Goal: Information Seeking & Learning: Learn about a topic

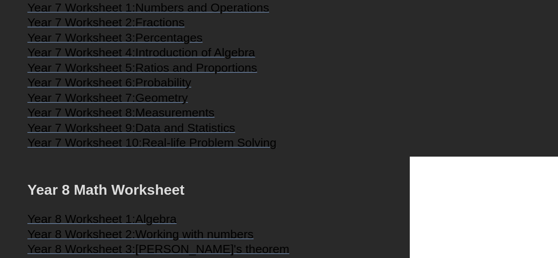
scroll to position [2173, 0]
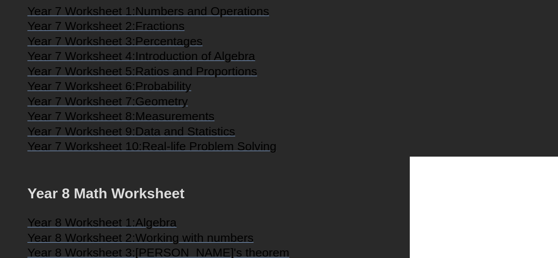
click at [142, 78] on span "Ratios and Proportions" at bounding box center [196, 71] width 122 height 13
click at [155, 93] on span "Probability" at bounding box center [163, 86] width 56 height 13
click at [178, 63] on span "Introduction of Algebra" at bounding box center [195, 55] width 120 height 13
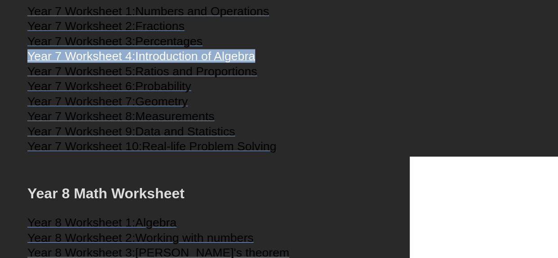
copy link "Year 7 Worksheet 4: Introduction of Algebra"
drag, startPoint x: 25, startPoint y: 80, endPoint x: 246, endPoint y: 53, distance: 222.9
click at [296, 48] on h3 "Year 7 Worksheet 3: Percentages" at bounding box center [278, 42] width 503 height 11
copy link "Year 7 Worksheet 4: Introduction of Algebra"
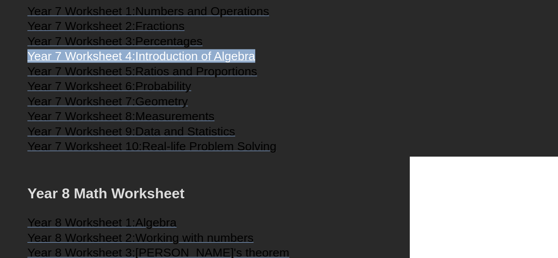
drag, startPoint x: 25, startPoint y: 81, endPoint x: 260, endPoint y: 61, distance: 235.5
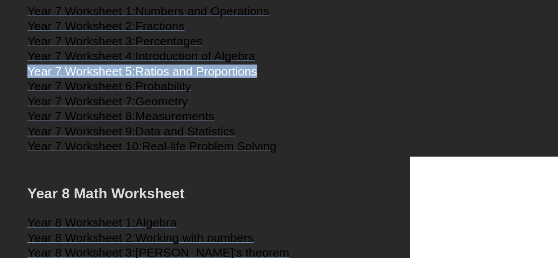
drag, startPoint x: 197, startPoint y: 100, endPoint x: 16, endPoint y: 97, distance: 181.2
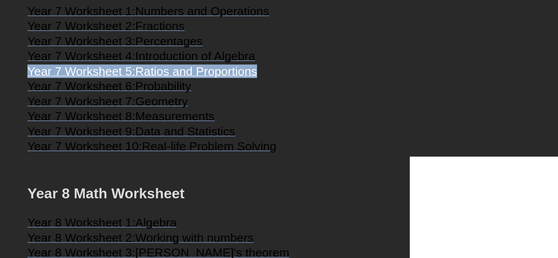
drag, startPoint x: 259, startPoint y: 101, endPoint x: 5, endPoint y: 100, distance: 253.5
click at [111, 78] on span "Year 7 Worksheet 5:" at bounding box center [81, 71] width 108 height 13
click at [279, 78] on h3 "Year 7 Worksheet 5: Ratios and Proportions" at bounding box center [278, 72] width 503 height 11
copy link "Year 7 Worksheet 5: Ratios and Proportions"
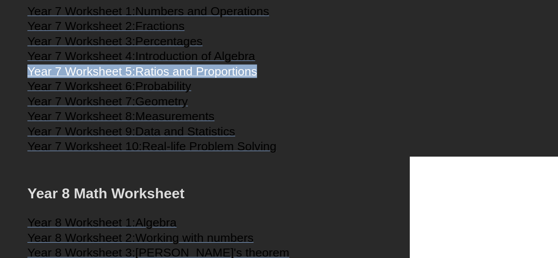
drag, startPoint x: 263, startPoint y: 101, endPoint x: 22, endPoint y: 85, distance: 241.5
click at [284, 78] on h3 "Year 7 Worksheet 5: Ratios and Proportions" at bounding box center [278, 72] width 503 height 11
click at [264, 78] on h3 "Year 7 Worksheet 5: Ratios and Proportions" at bounding box center [278, 72] width 503 height 11
click at [257, 78] on span "Ratios and Proportions" at bounding box center [196, 71] width 122 height 13
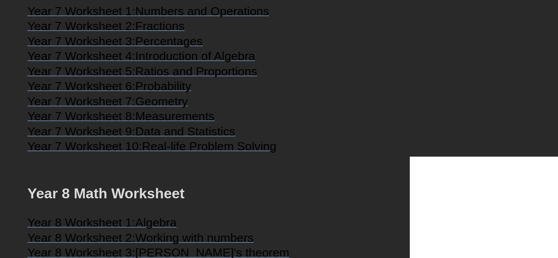
click at [309, 63] on h3 "Year 7 Worksheet 4: Introduction of Algebra" at bounding box center [278, 57] width 503 height 11
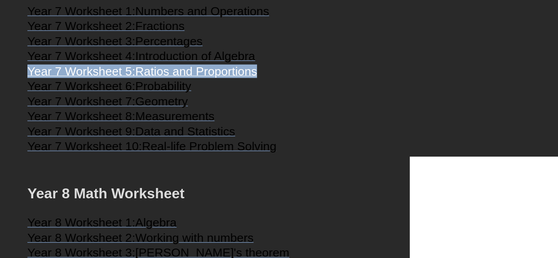
copy link "Year 7 Worksheet 5: Ratios and Proportions"
drag, startPoint x: 263, startPoint y: 100, endPoint x: 29, endPoint y: 89, distance: 234.5
click at [215, 93] on h3 "Year 7 Worksheet 6: Probability" at bounding box center [278, 87] width 503 height 11
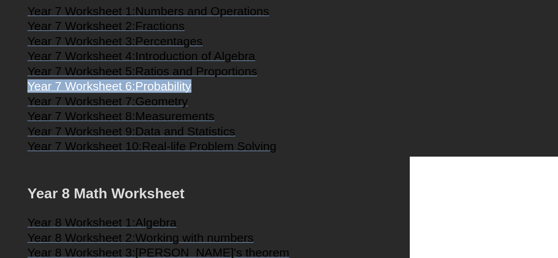
drag, startPoint x: 200, startPoint y: 115, endPoint x: 18, endPoint y: 107, distance: 182.2
click at [135, 93] on span "Year 7 Worksheet 6:" at bounding box center [81, 86] width 108 height 13
click at [201, 93] on h3 "Year 7 Worksheet 6: Probability" at bounding box center [278, 87] width 503 height 11
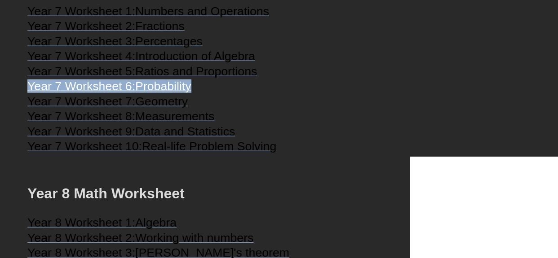
drag, startPoint x: 268, startPoint y: 109, endPoint x: 229, endPoint y: 128, distance: 42.8
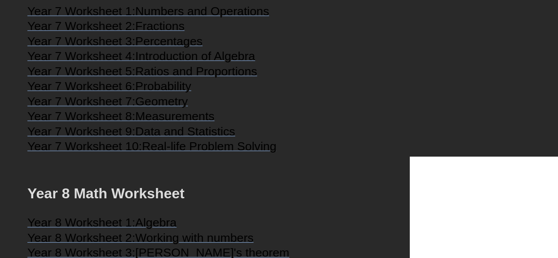
click at [222, 48] on h3 "Year 7 Worksheet 3: Percentages" at bounding box center [278, 42] width 503 height 11
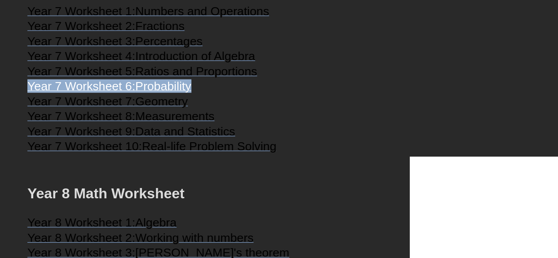
copy link "Year 7 Worksheet 6: Probability"
drag, startPoint x: 196, startPoint y: 116, endPoint x: 26, endPoint y: 107, distance: 171.1
click at [198, 93] on h3 "Year 7 Worksheet 6: Probability" at bounding box center [278, 87] width 503 height 11
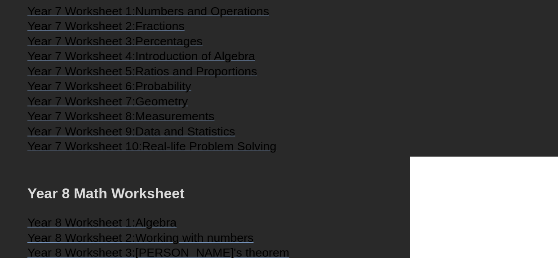
drag, startPoint x: 339, startPoint y: 90, endPoint x: 290, endPoint y: 81, distance: 50.2
click at [338, 63] on h3 "Year 7 Worksheet 4: Introduction of Algebra" at bounding box center [278, 57] width 503 height 11
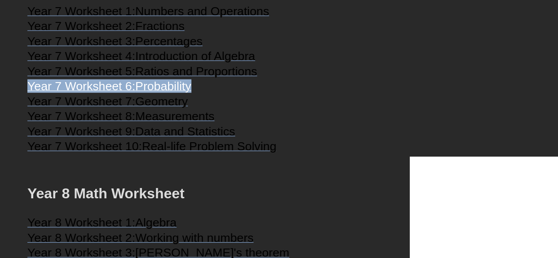
copy link "Year 7 Worksheet 6: Probability"
drag, startPoint x: 198, startPoint y: 111, endPoint x: 30, endPoint y: 80, distance: 170.6
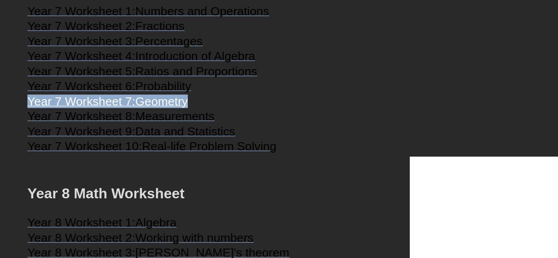
copy link "Year 7 Worksheet 7: Geometry"
drag, startPoint x: 27, startPoint y: 129, endPoint x: 201, endPoint y: 129, distance: 174.9
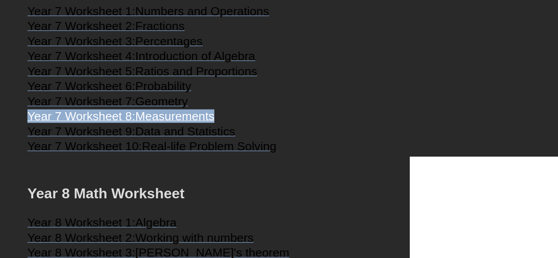
copy link "Year 7 Worksheet 8: Measurements"
drag, startPoint x: 22, startPoint y: 144, endPoint x: 229, endPoint y: 106, distance: 209.8
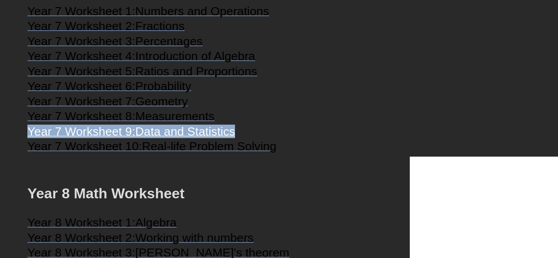
copy link "Year 7 Worksheet 9: Data and Statistics"
drag, startPoint x: 66, startPoint y: 157, endPoint x: 246, endPoint y: 160, distance: 180.3
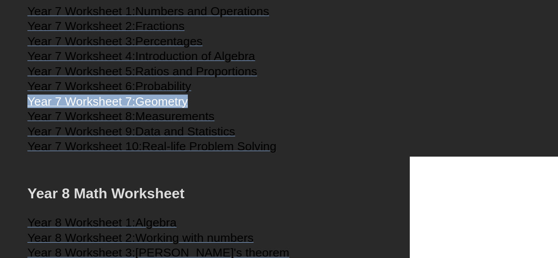
drag, startPoint x: 195, startPoint y: 129, endPoint x: 18, endPoint y: 135, distance: 176.8
click at [147, 108] on span "Geometry" at bounding box center [161, 101] width 53 height 13
